Goal: Information Seeking & Learning: Learn about a topic

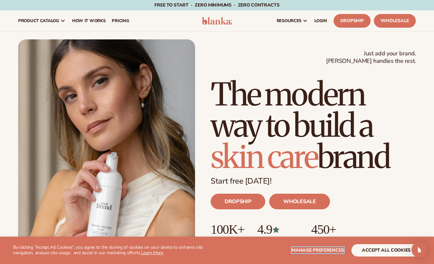
click at [327, 250] on span "Manage preferences" at bounding box center [318, 250] width 52 height 6
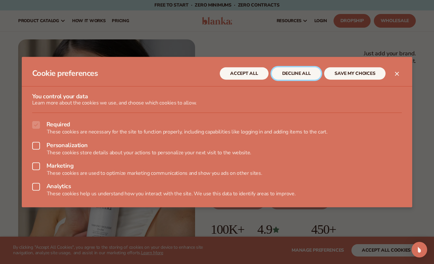
click at [294, 72] on button "DECLINE ALL" at bounding box center [296, 73] width 49 height 12
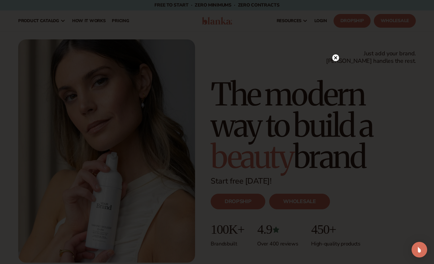
click at [337, 58] on circle at bounding box center [335, 57] width 7 height 7
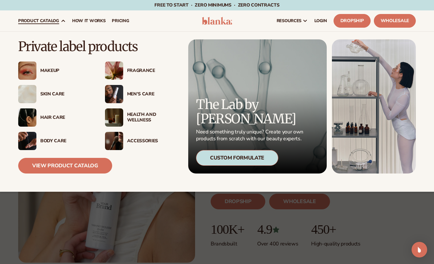
click at [60, 116] on div "Hair Care" at bounding box center [66, 118] width 52 height 6
click at [54, 94] on div "Skin Care" at bounding box center [66, 94] width 52 height 6
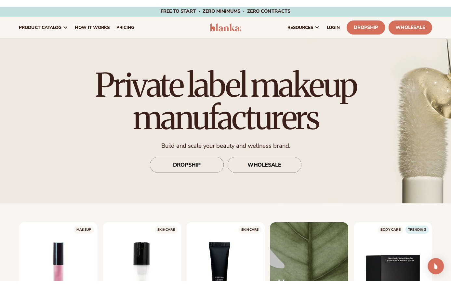
scroll to position [27, 0]
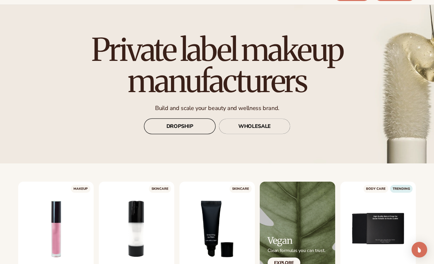
click at [191, 129] on link "DROPSHIP" at bounding box center [180, 126] width 72 height 16
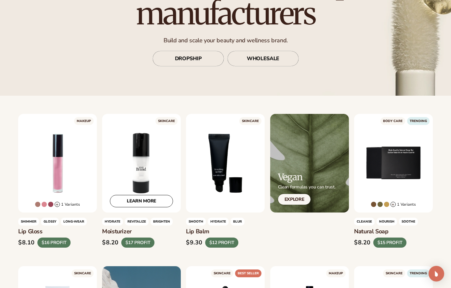
scroll to position [95, 0]
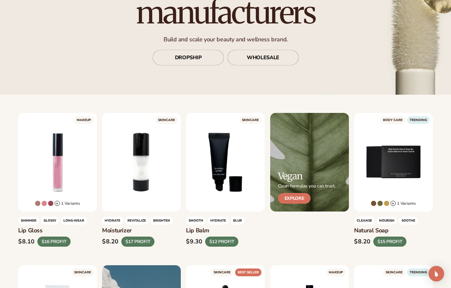
click at [303, 197] on link "Explore" at bounding box center [294, 198] width 33 height 11
